Goal: Transaction & Acquisition: Purchase product/service

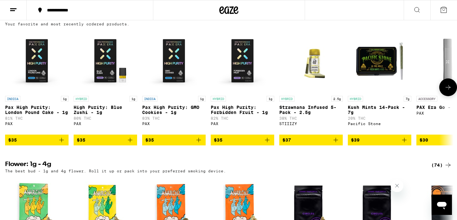
scroll to position [522, 0]
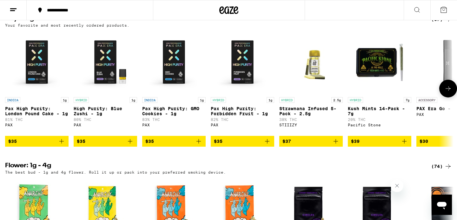
click at [200, 145] on icon "Add to bag" at bounding box center [199, 141] width 8 height 8
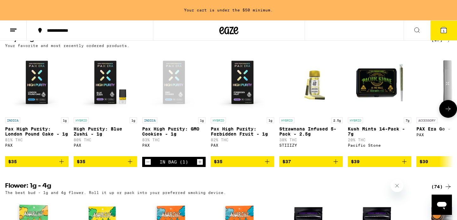
scroll to position [542, 0]
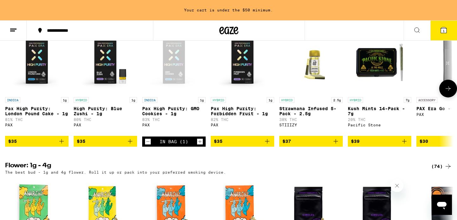
click at [201, 145] on icon "Increment" at bounding box center [200, 142] width 6 height 8
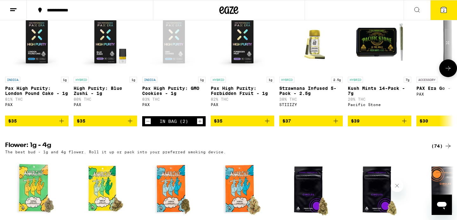
scroll to position [522, 0]
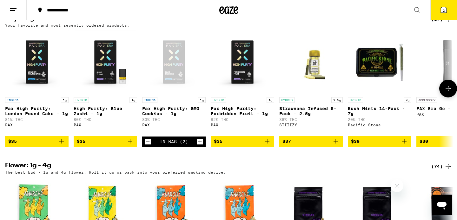
click at [201, 145] on icon "Increment" at bounding box center [200, 142] width 6 height 8
click at [336, 143] on icon "Add to bag" at bounding box center [336, 141] width 4 height 4
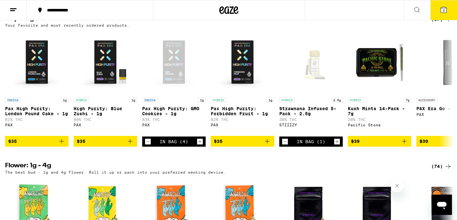
click at [443, 13] on icon at bounding box center [444, 10] width 8 height 8
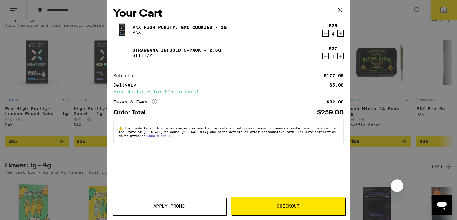
click at [326, 35] on icon "Decrement" at bounding box center [326, 34] width 6 height 8
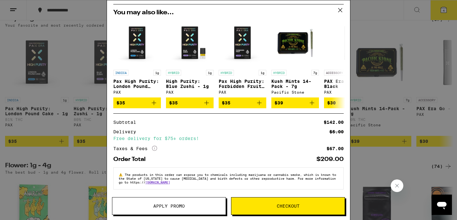
scroll to position [66, 0]
click at [282, 207] on span "Checkout" at bounding box center [288, 206] width 23 height 4
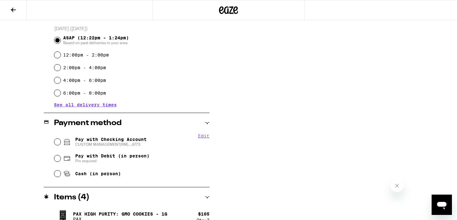
scroll to position [206, 0]
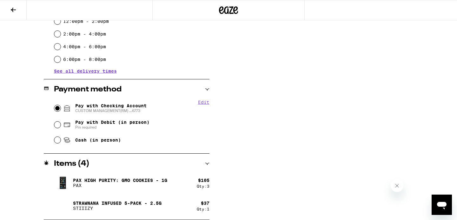
click at [57, 109] on input "Pay with Checking Account CUSTOM MANAGEMENT(RM) ...6773" at bounding box center [57, 108] width 6 height 6
radio input "true"
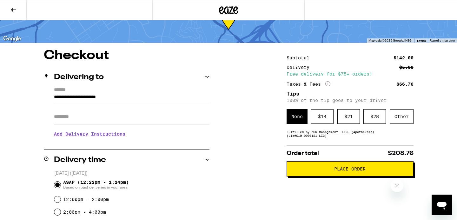
scroll to position [26, 0]
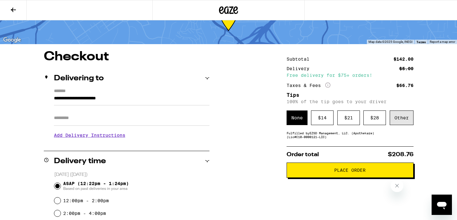
click at [404, 123] on div "Other" at bounding box center [402, 117] width 24 height 15
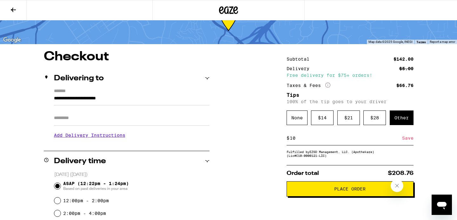
type input "10"
click at [407, 138] on div "Save" at bounding box center [407, 138] width 11 height 14
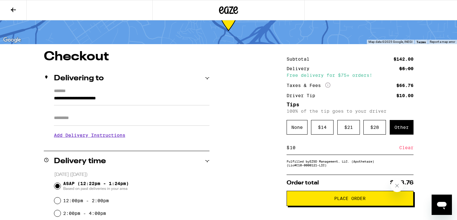
click at [90, 124] on input "Apt/Suite" at bounding box center [132, 117] width 156 height 15
type input "***"
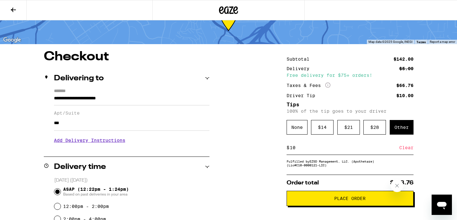
click at [92, 145] on h3 "Add Delivery Instructions" at bounding box center [132, 140] width 156 height 15
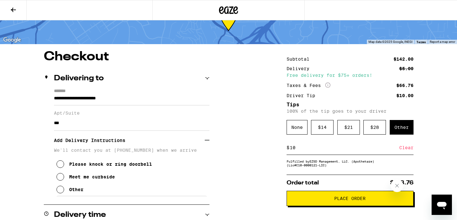
click at [64, 194] on button "Other" at bounding box center [70, 189] width 27 height 13
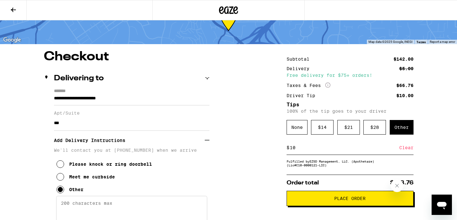
click at [87, 205] on textarea "Enter any other delivery instructions you want driver to know" at bounding box center [131, 211] width 151 height 30
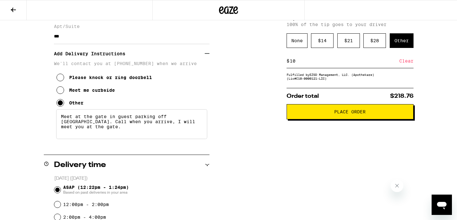
scroll to position [112, 0]
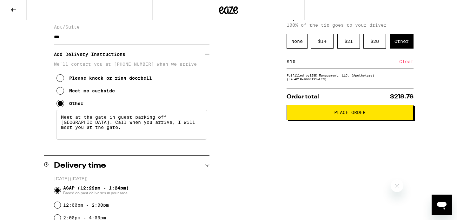
type textarea "Meet at the gate in guest parking off [GEOGRAPHIC_DATA]. Call when you arrive, …"
click at [348, 115] on span "Place Order" at bounding box center [349, 112] width 31 height 4
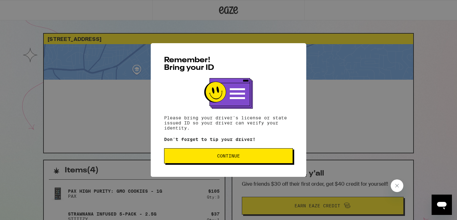
click at [241, 158] on span "Continue" at bounding box center [229, 156] width 118 height 4
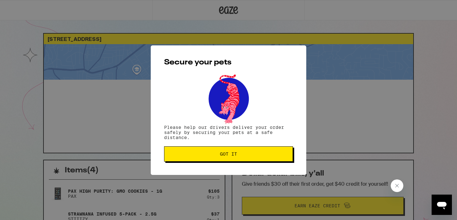
click at [241, 158] on button "Got it" at bounding box center [228, 153] width 129 height 15
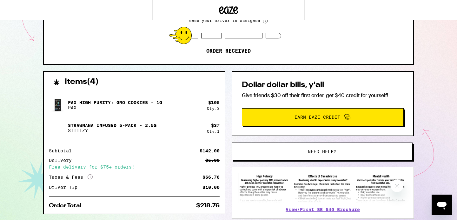
scroll to position [128, 0]
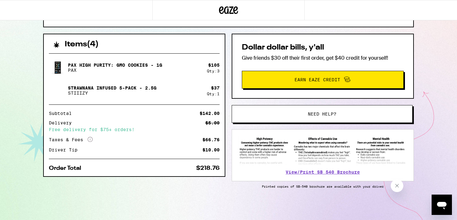
click at [233, 156] on div "View/Print SB 540 Brochure" at bounding box center [323, 155] width 182 height 52
